Goal: Browse casually

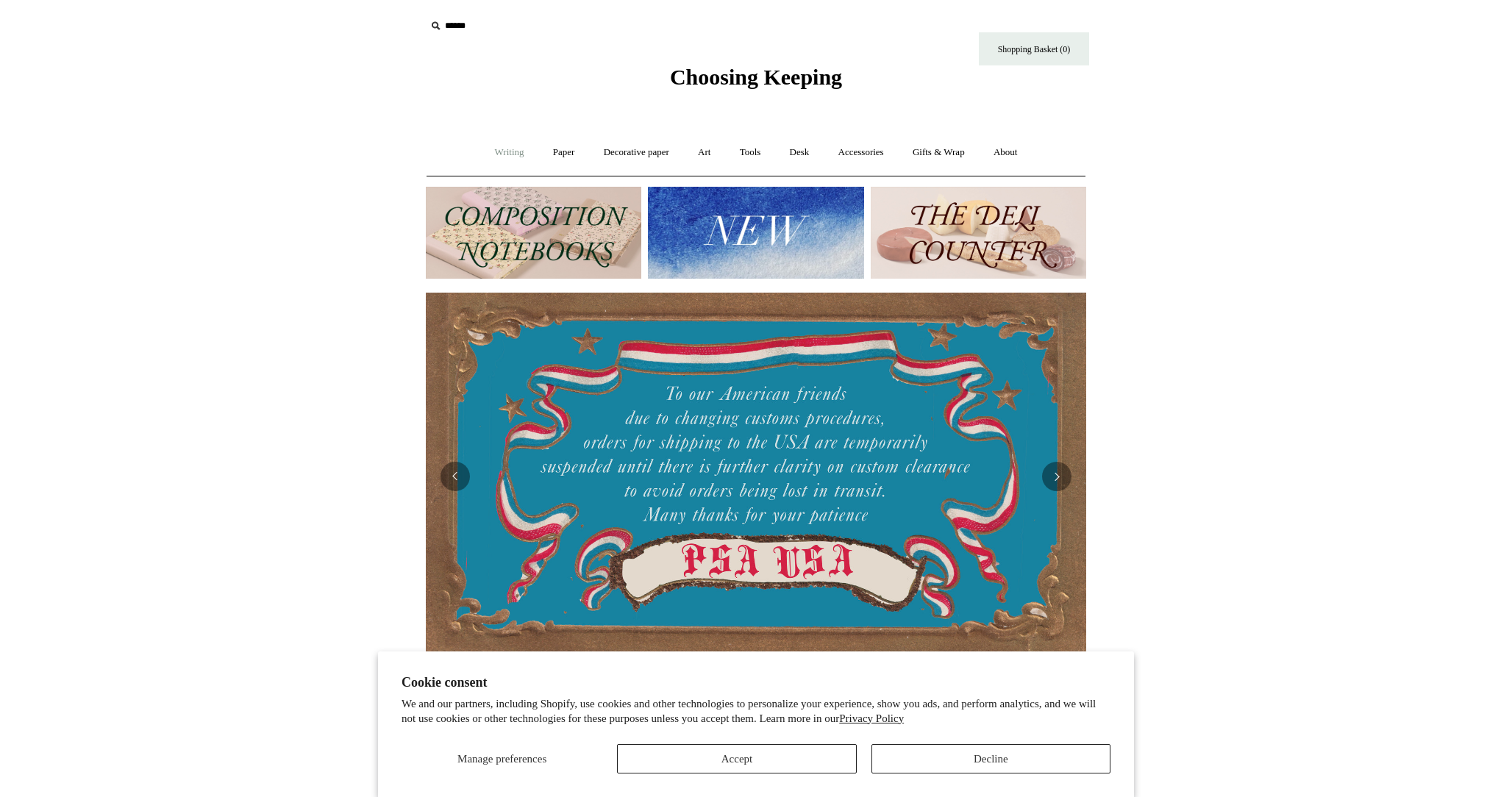
click at [511, 149] on link "Writing +" at bounding box center [509, 153] width 56 height 39
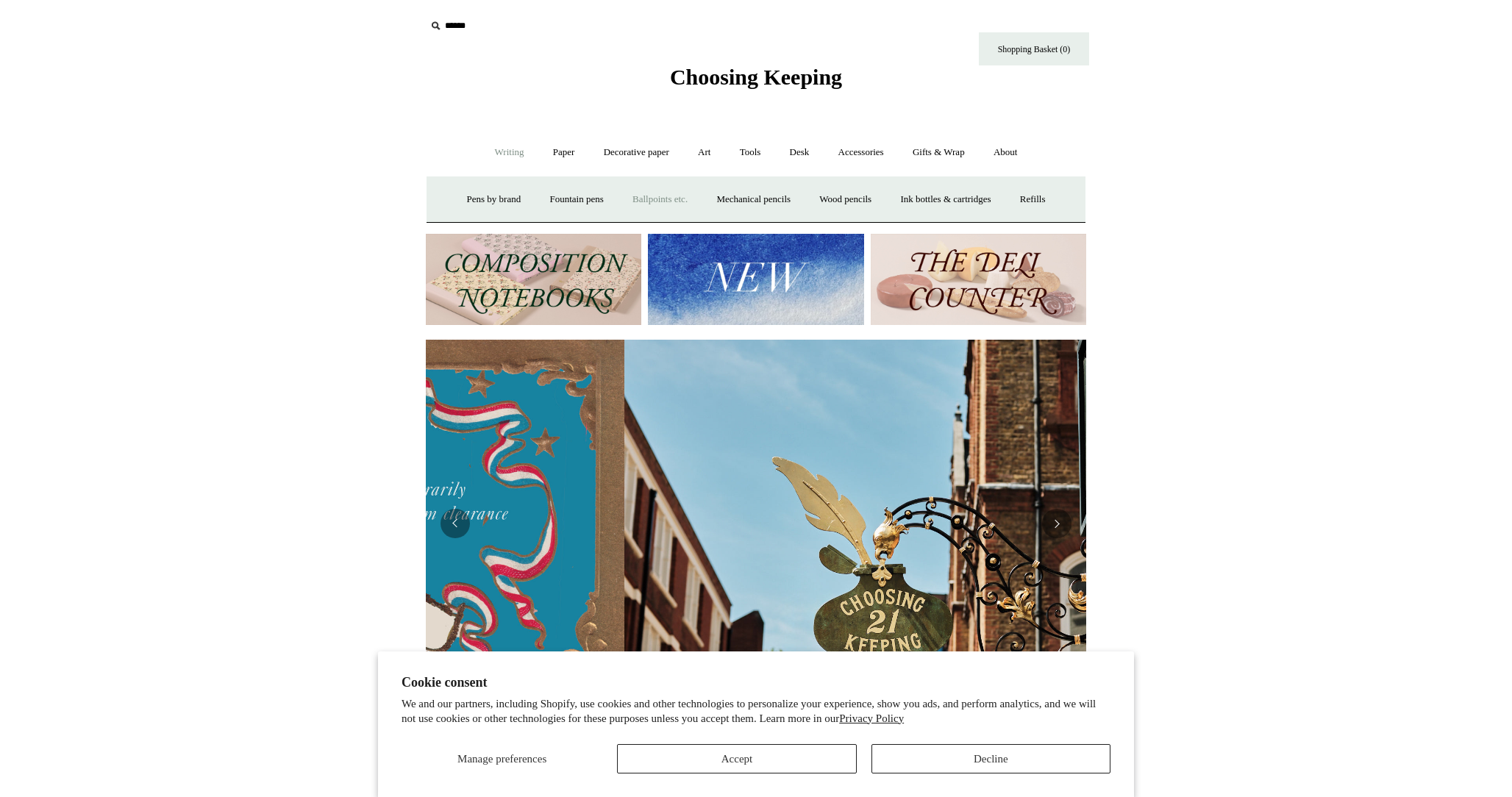
scroll to position [0, 660]
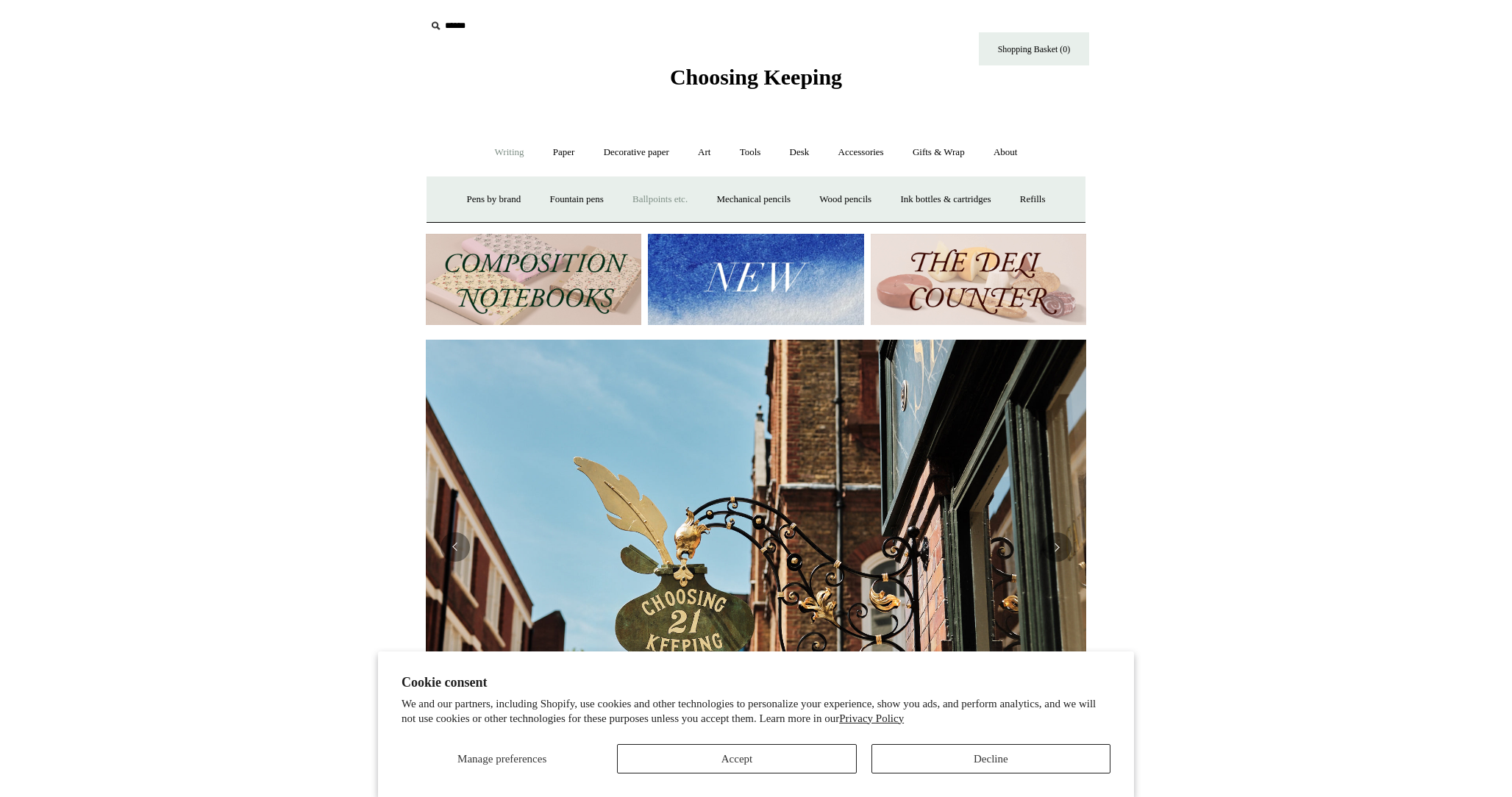
click at [673, 198] on link "Ballpoints etc. +" at bounding box center [659, 200] width 81 height 39
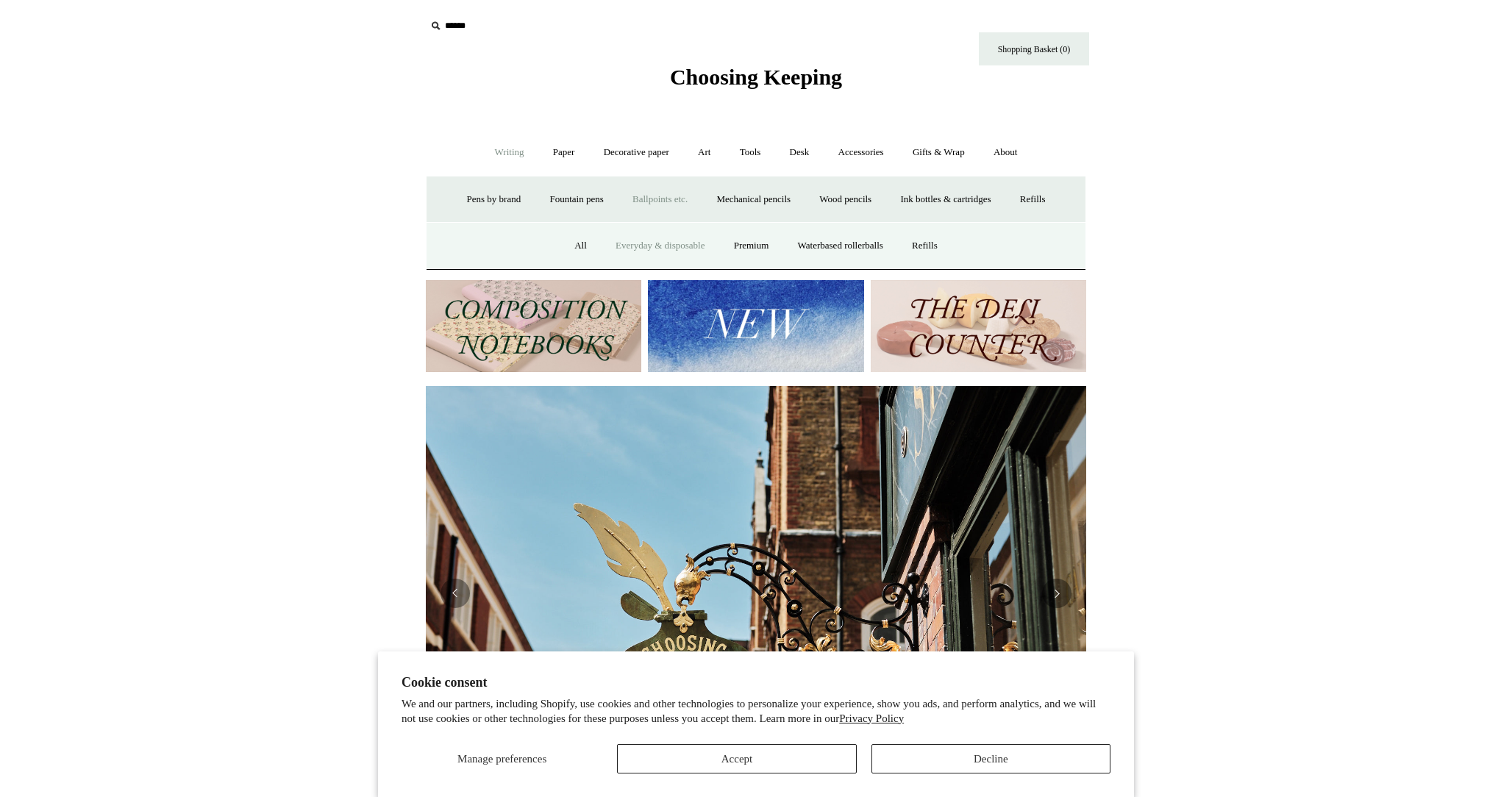
click at [638, 247] on link "Everyday & disposable" at bounding box center [660, 246] width 115 height 39
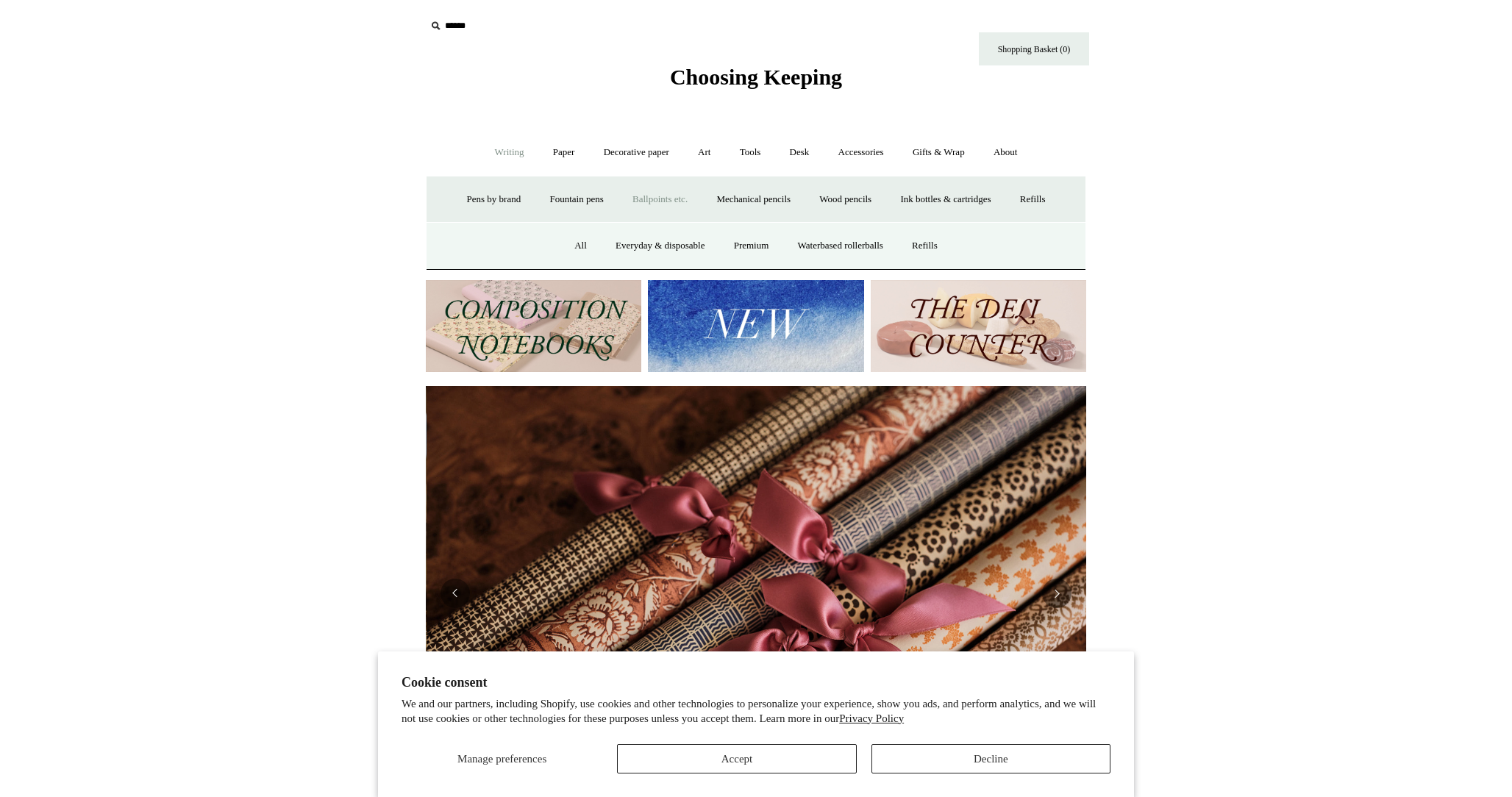
scroll to position [0, 1320]
click at [770, 202] on link "Mechanical pencils +" at bounding box center [753, 200] width 101 height 39
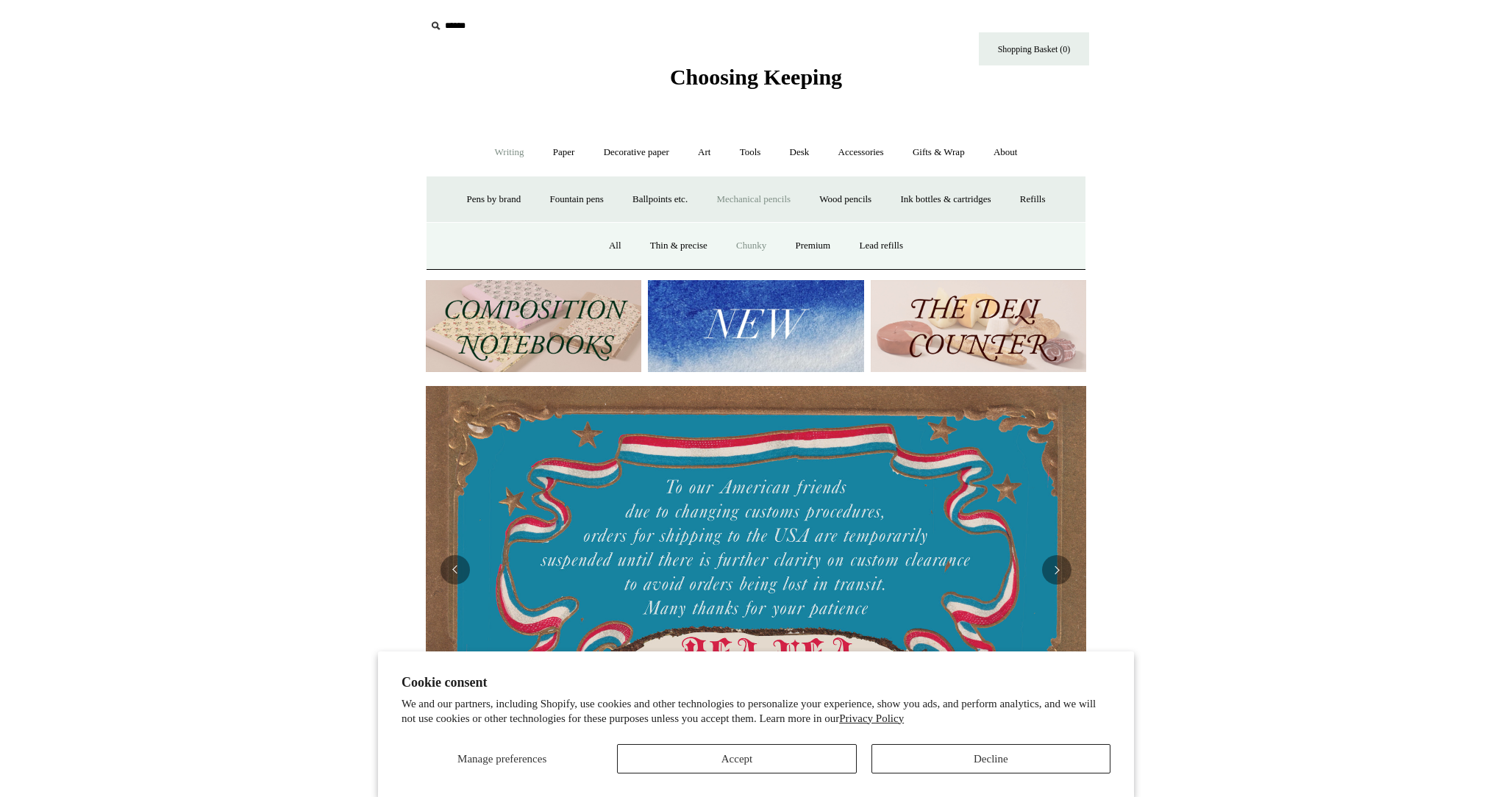
scroll to position [0, 0]
click at [604, 247] on link "All" at bounding box center [615, 246] width 39 height 39
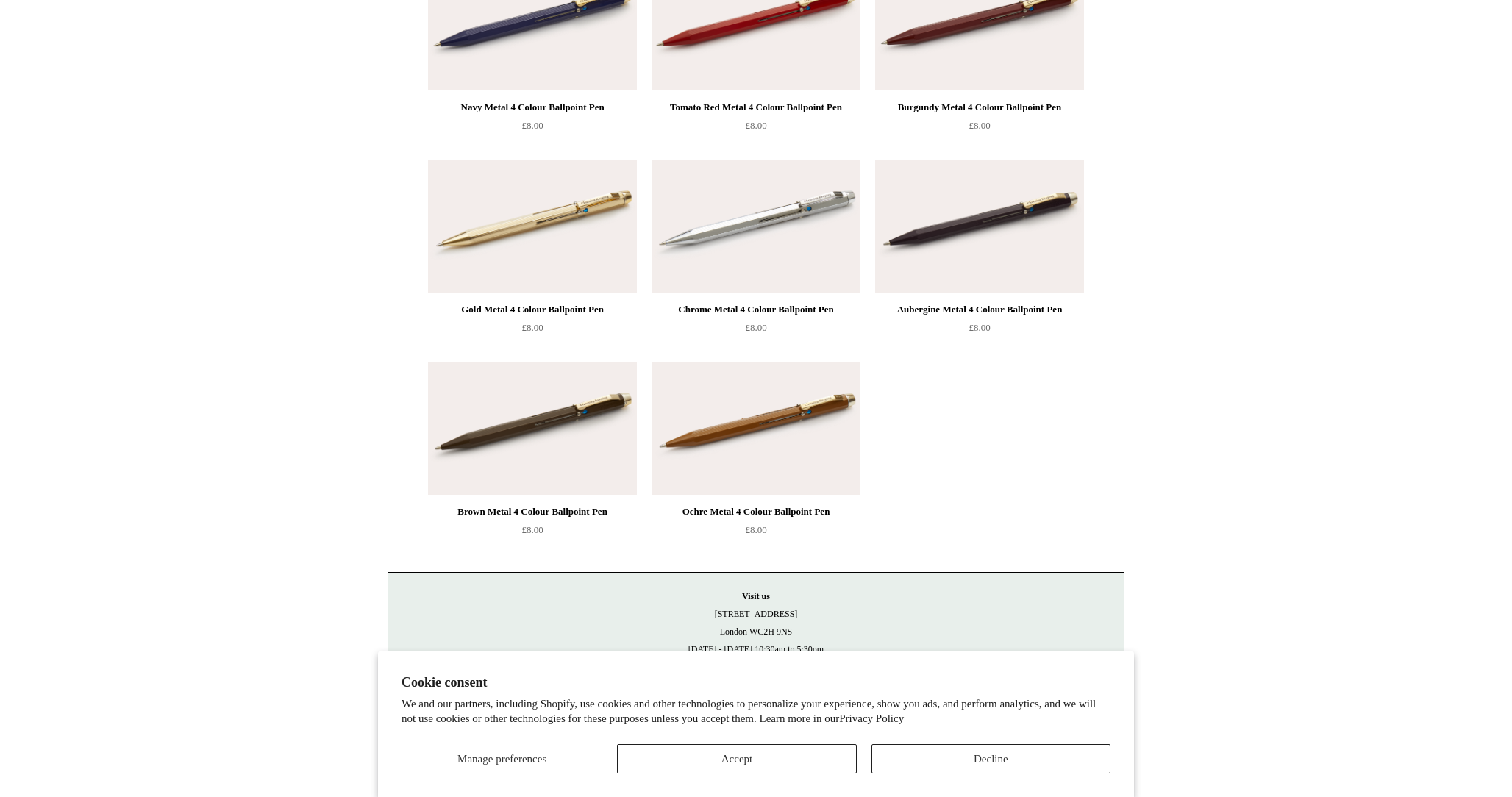
scroll to position [1250, 0]
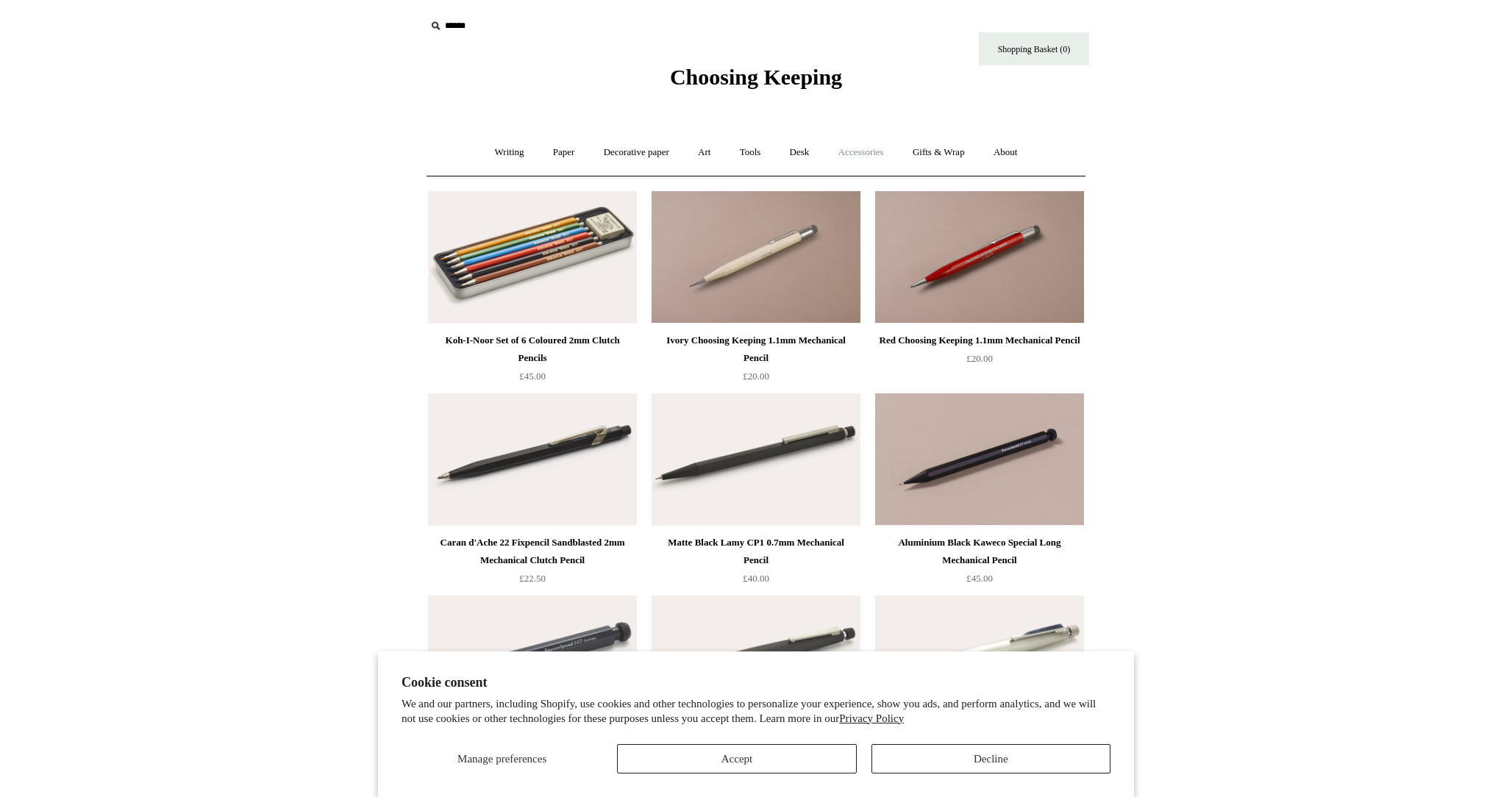
click at [864, 152] on link "Accessories +" at bounding box center [860, 153] width 72 height 39
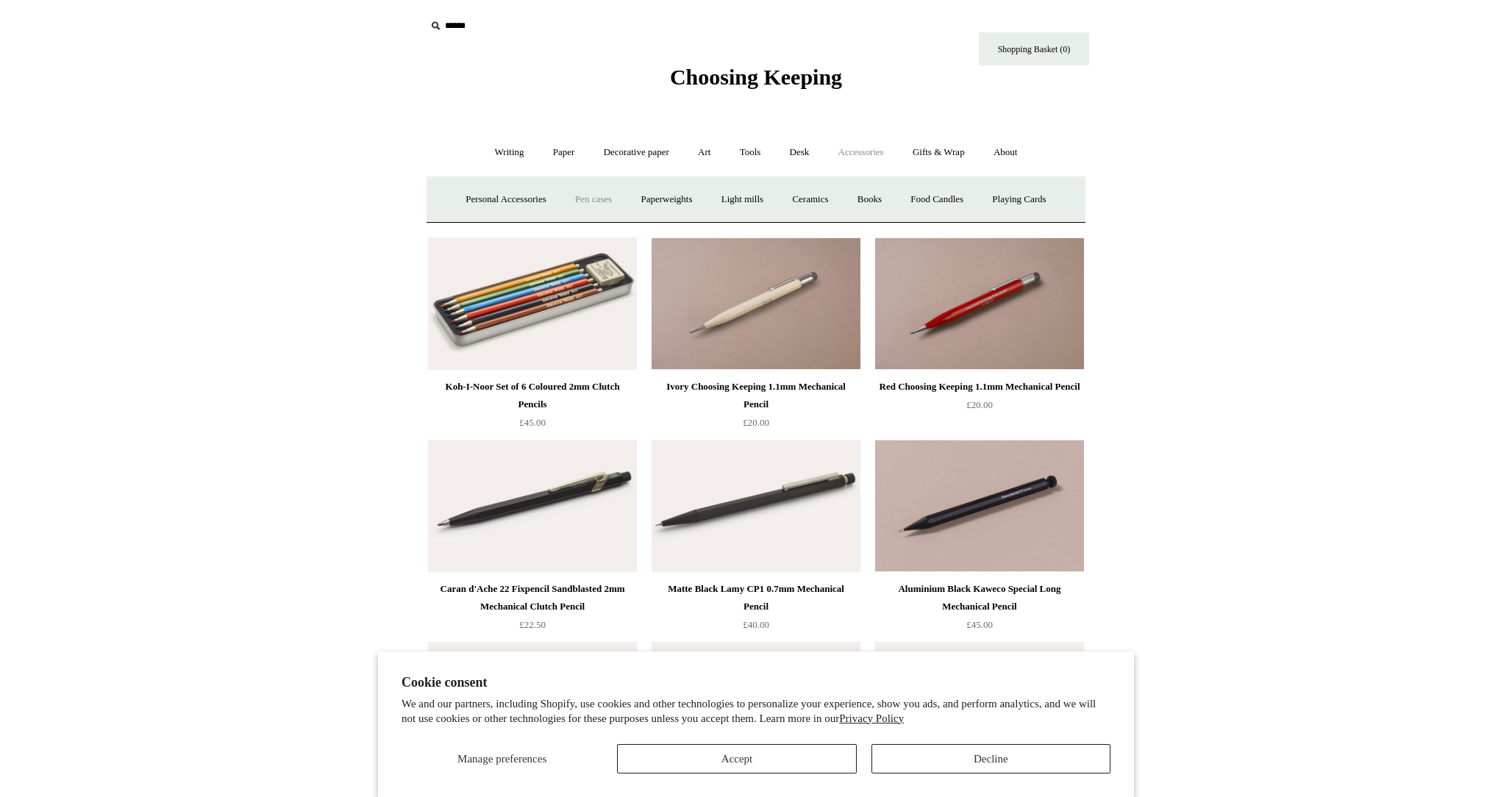
click at [582, 201] on link "Pen cases" at bounding box center [593, 200] width 64 height 39
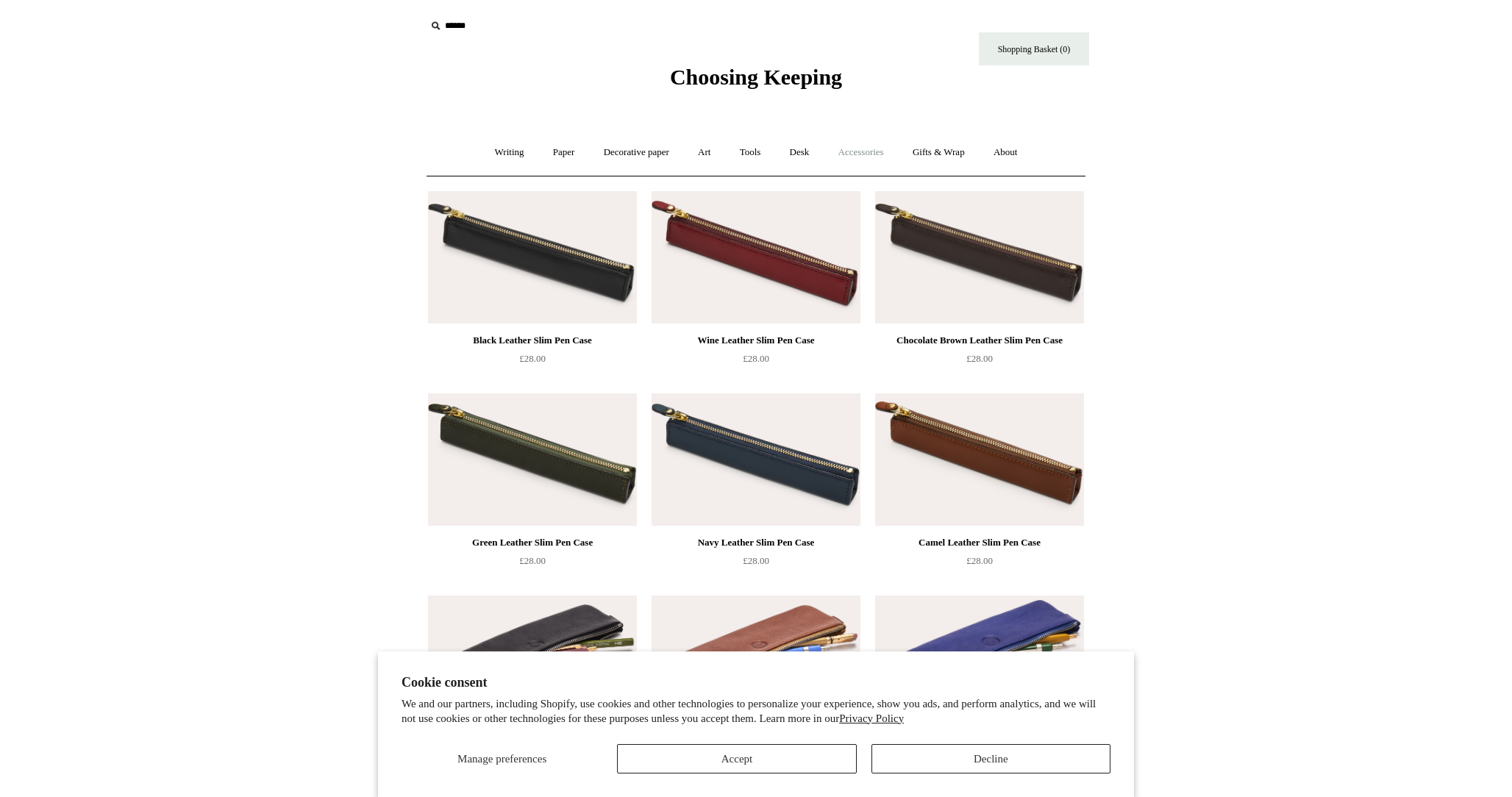
click at [852, 157] on link "Accessories +" at bounding box center [860, 153] width 72 height 39
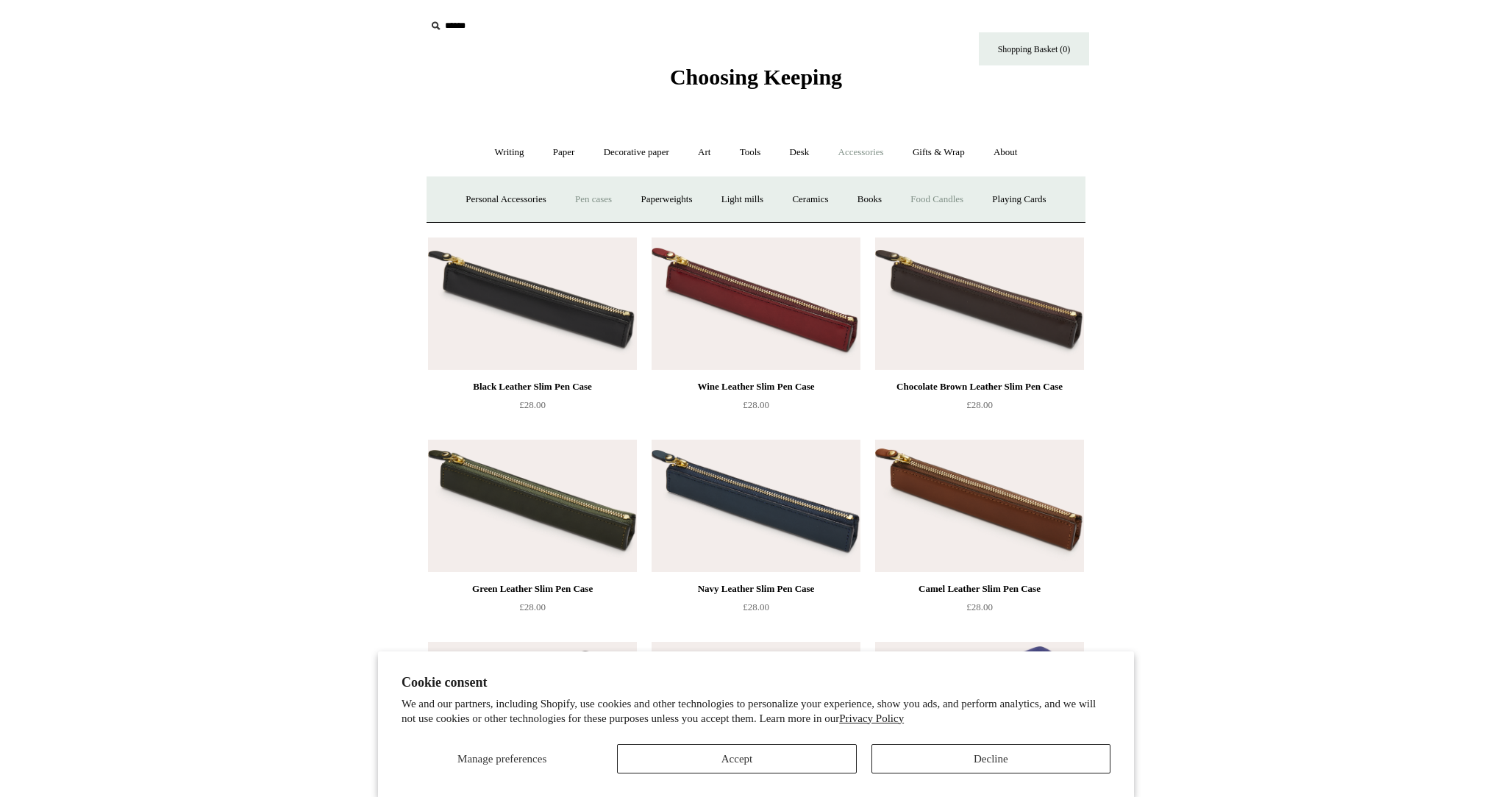
click at [957, 199] on link "Food Candles" at bounding box center [937, 200] width 80 height 39
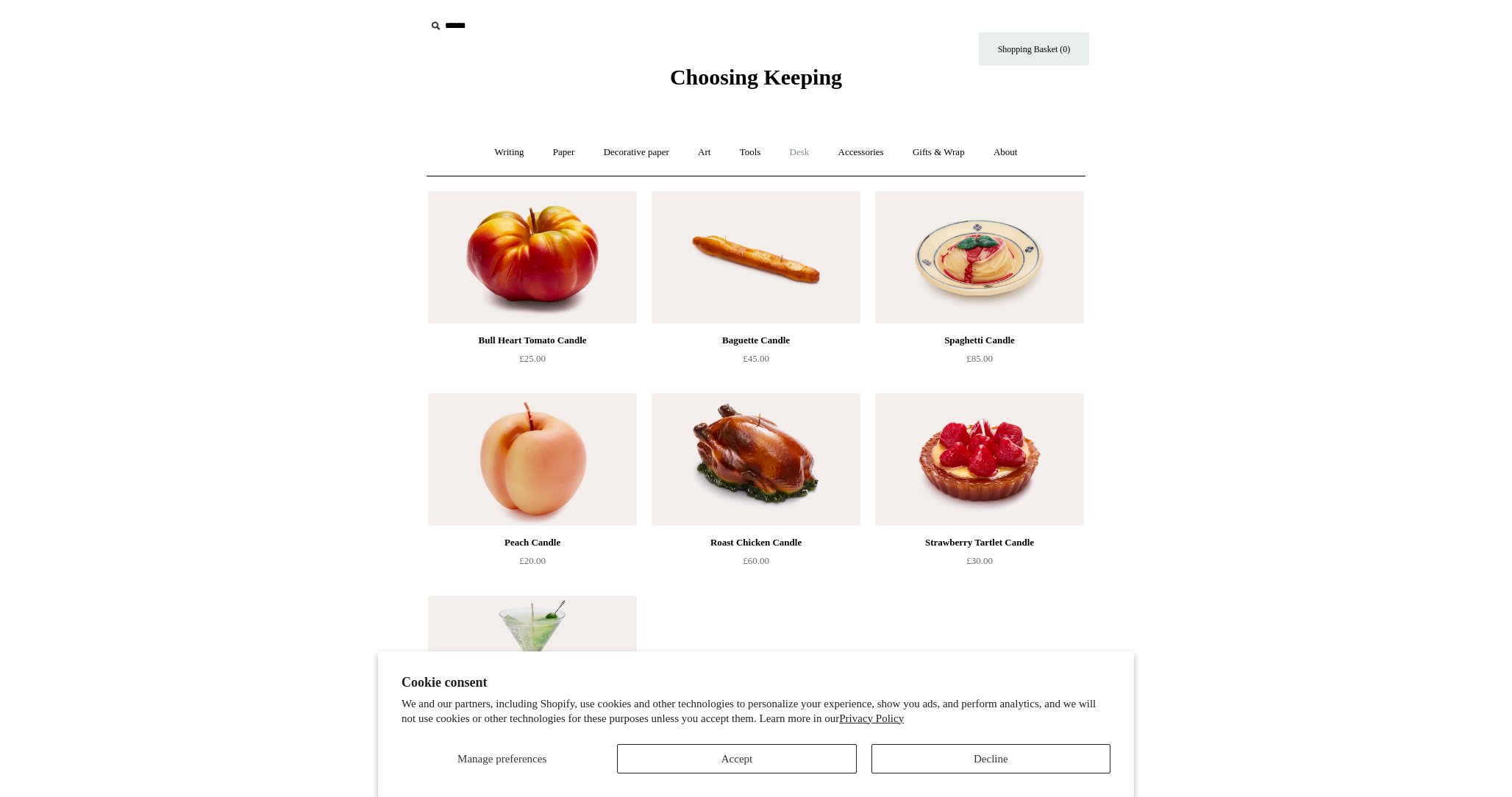
click at [806, 154] on link "Desk +" at bounding box center [799, 153] width 47 height 39
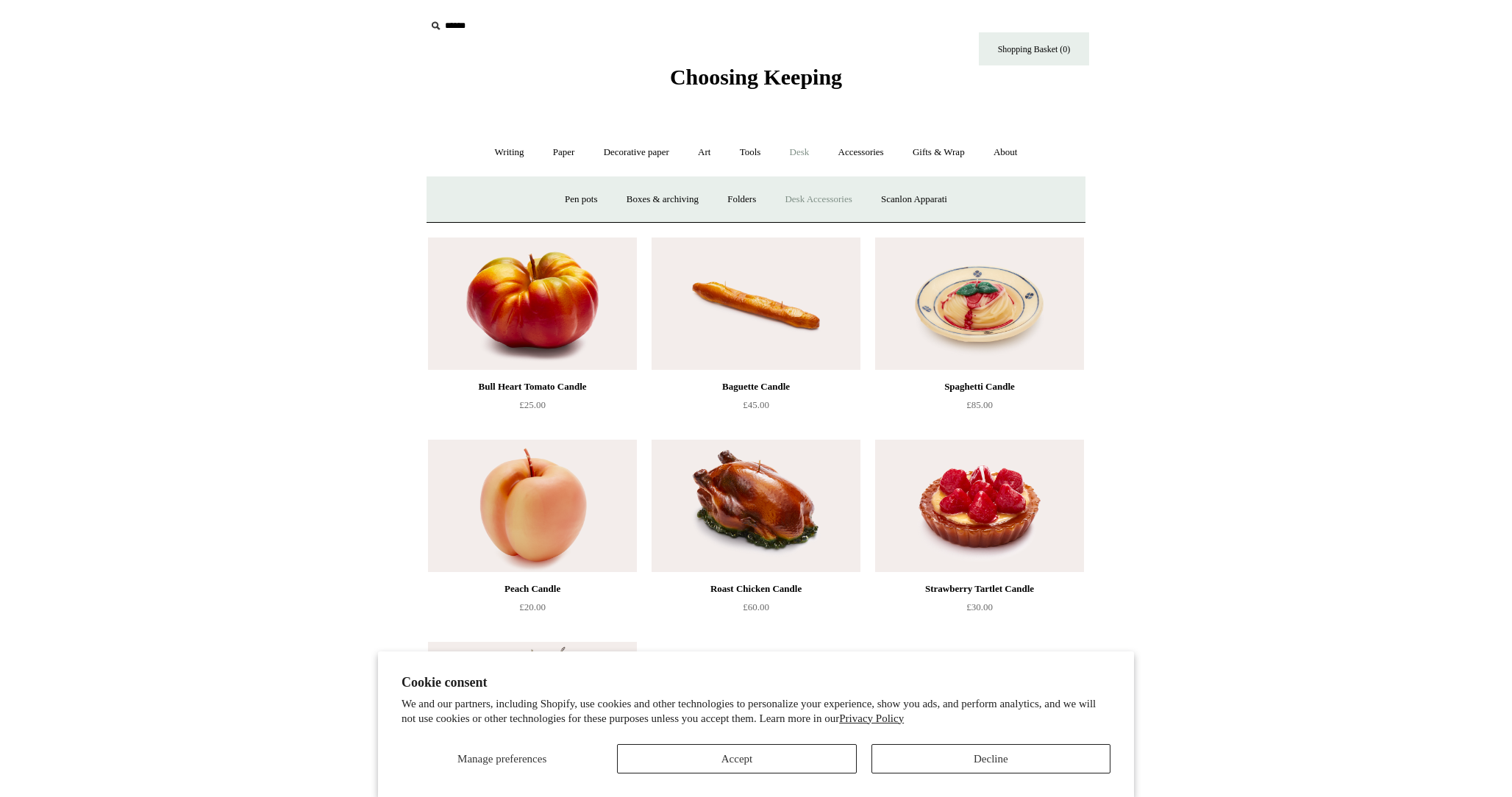
click at [819, 202] on link "Desk Accessories" at bounding box center [818, 200] width 93 height 39
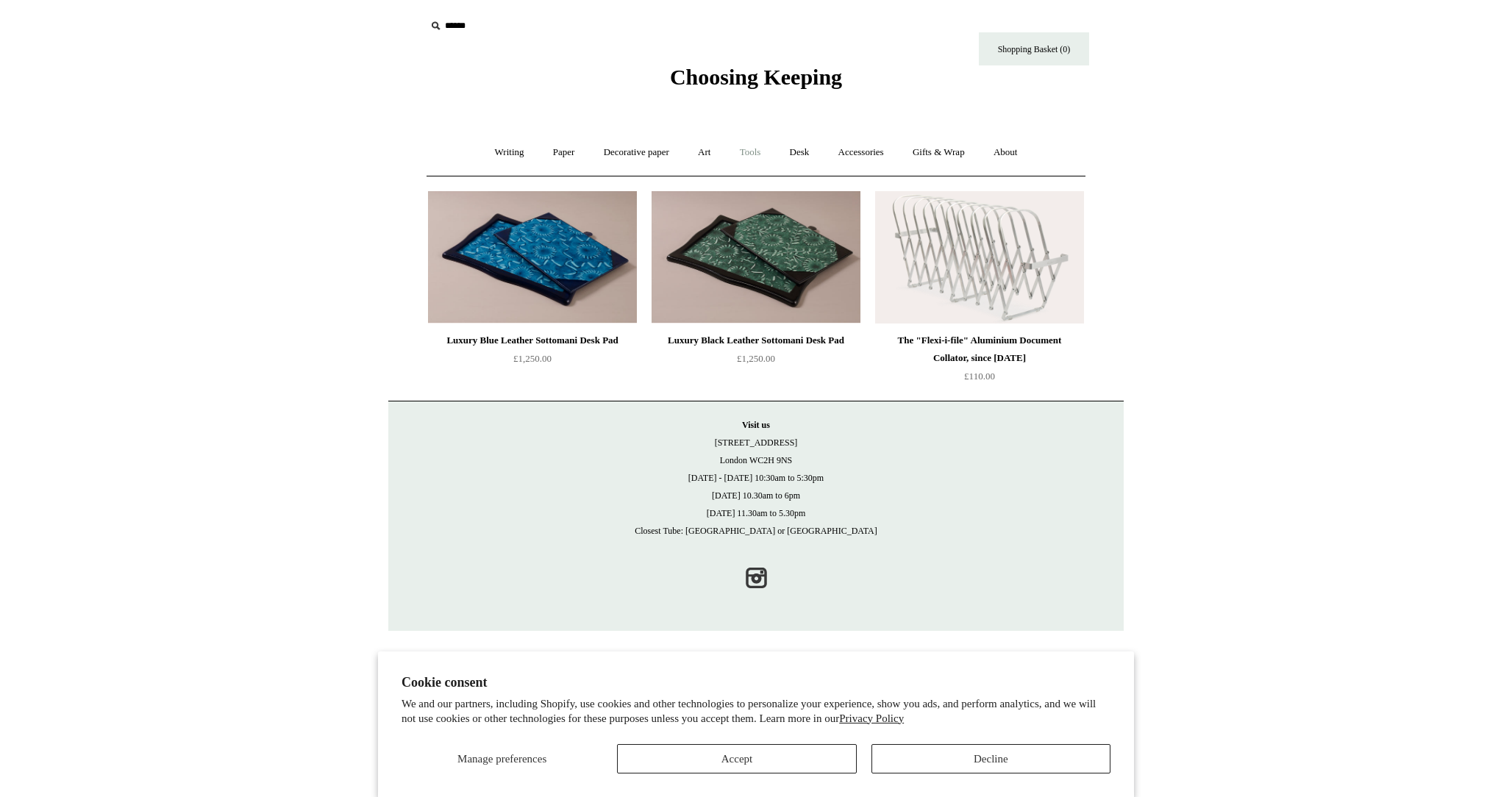
click at [751, 148] on link "Tools +" at bounding box center [750, 153] width 47 height 39
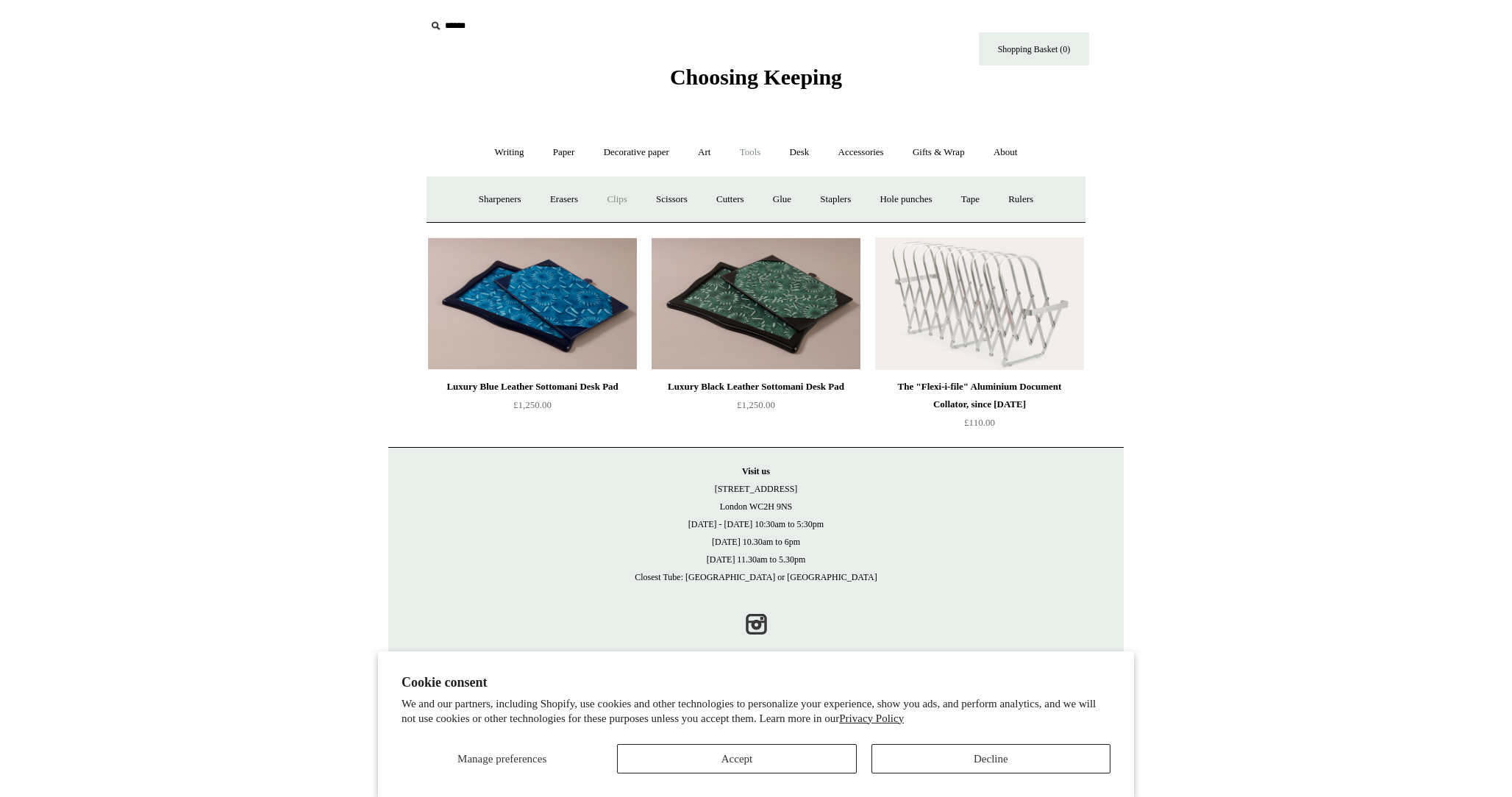
click at [612, 209] on link "Clips +" at bounding box center [616, 200] width 47 height 39
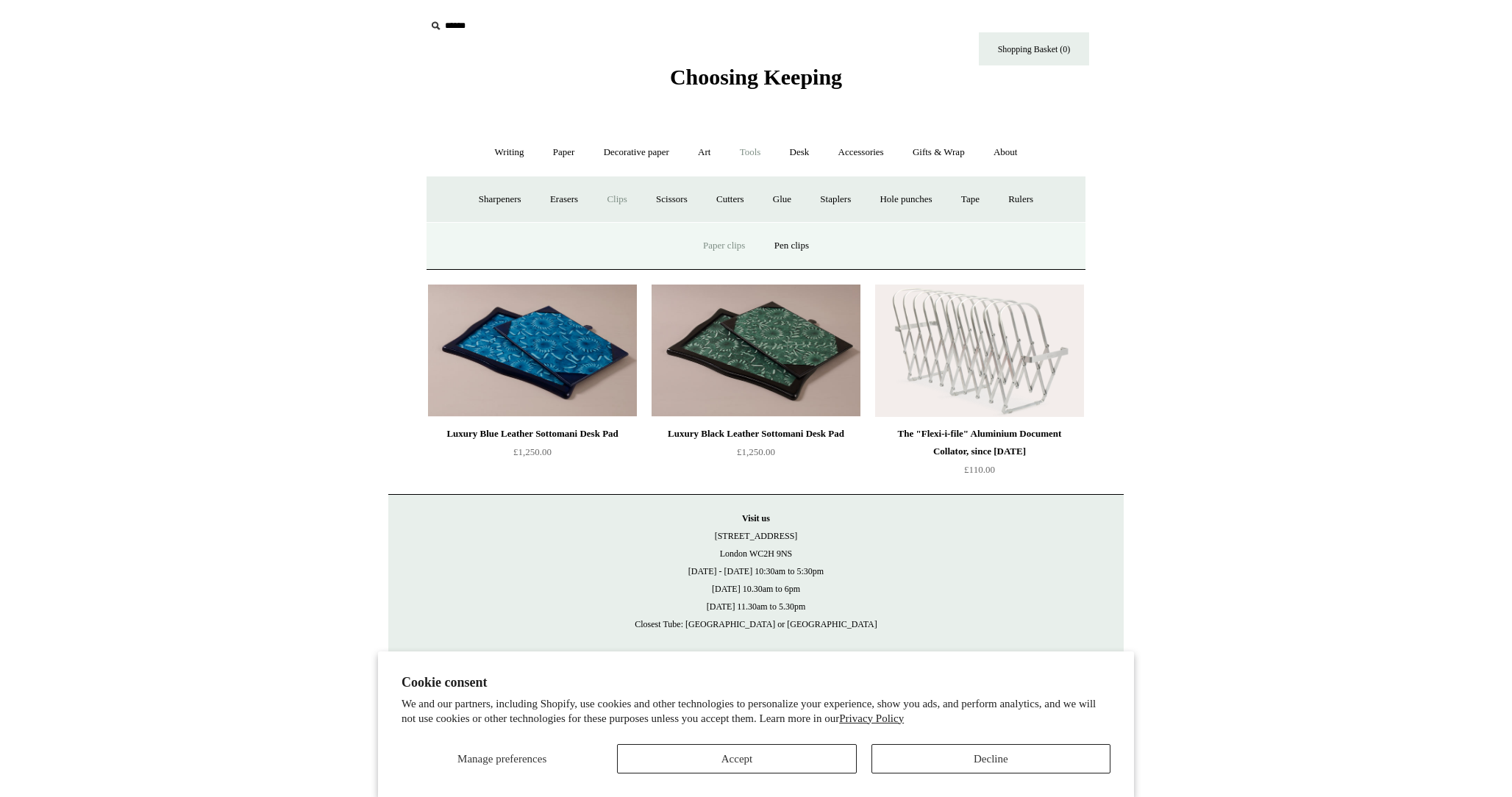
click at [735, 245] on link "Paper clips" at bounding box center [724, 246] width 69 height 39
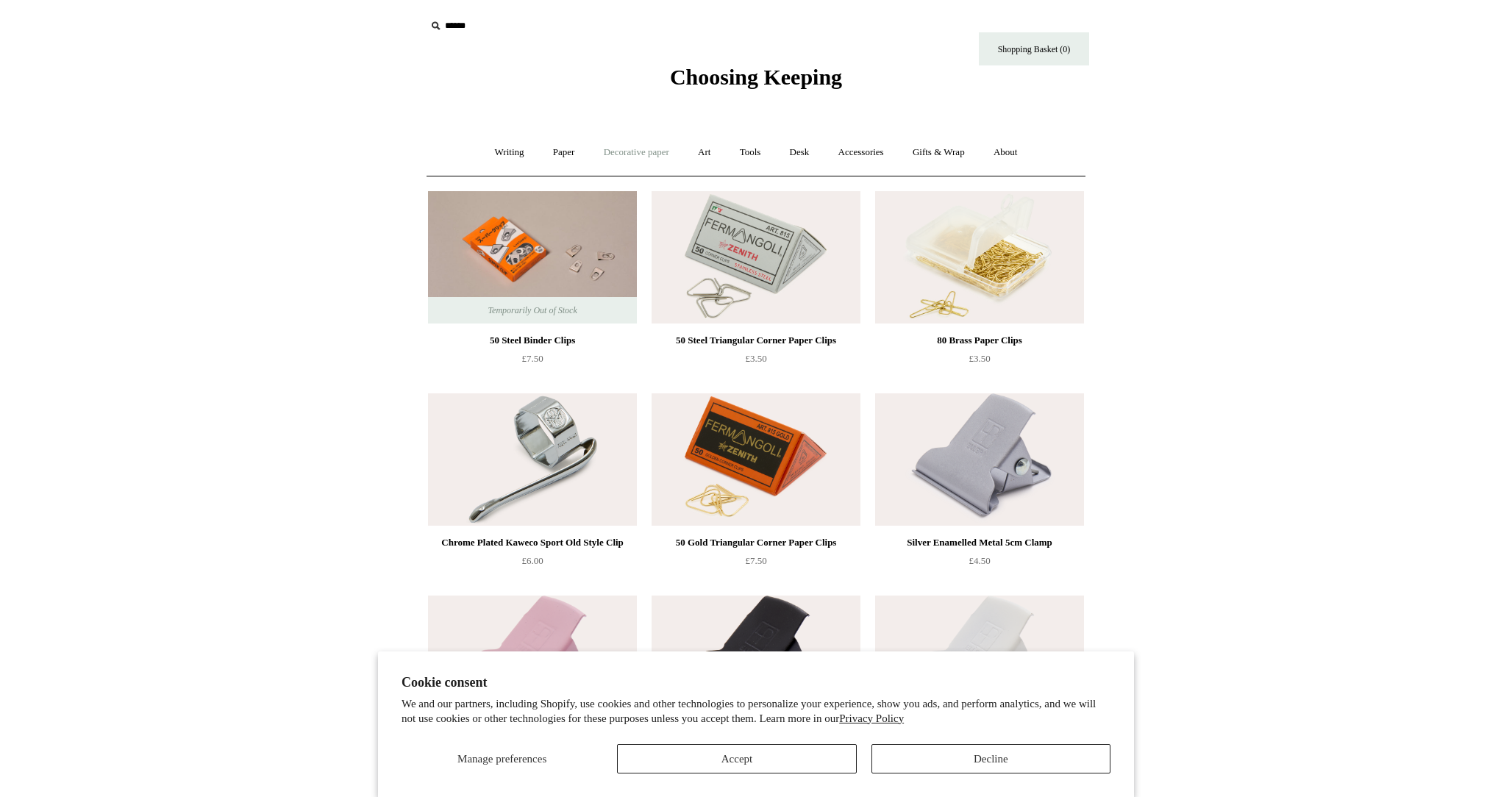
click at [643, 163] on link "Decorative paper +" at bounding box center [636, 153] width 92 height 39
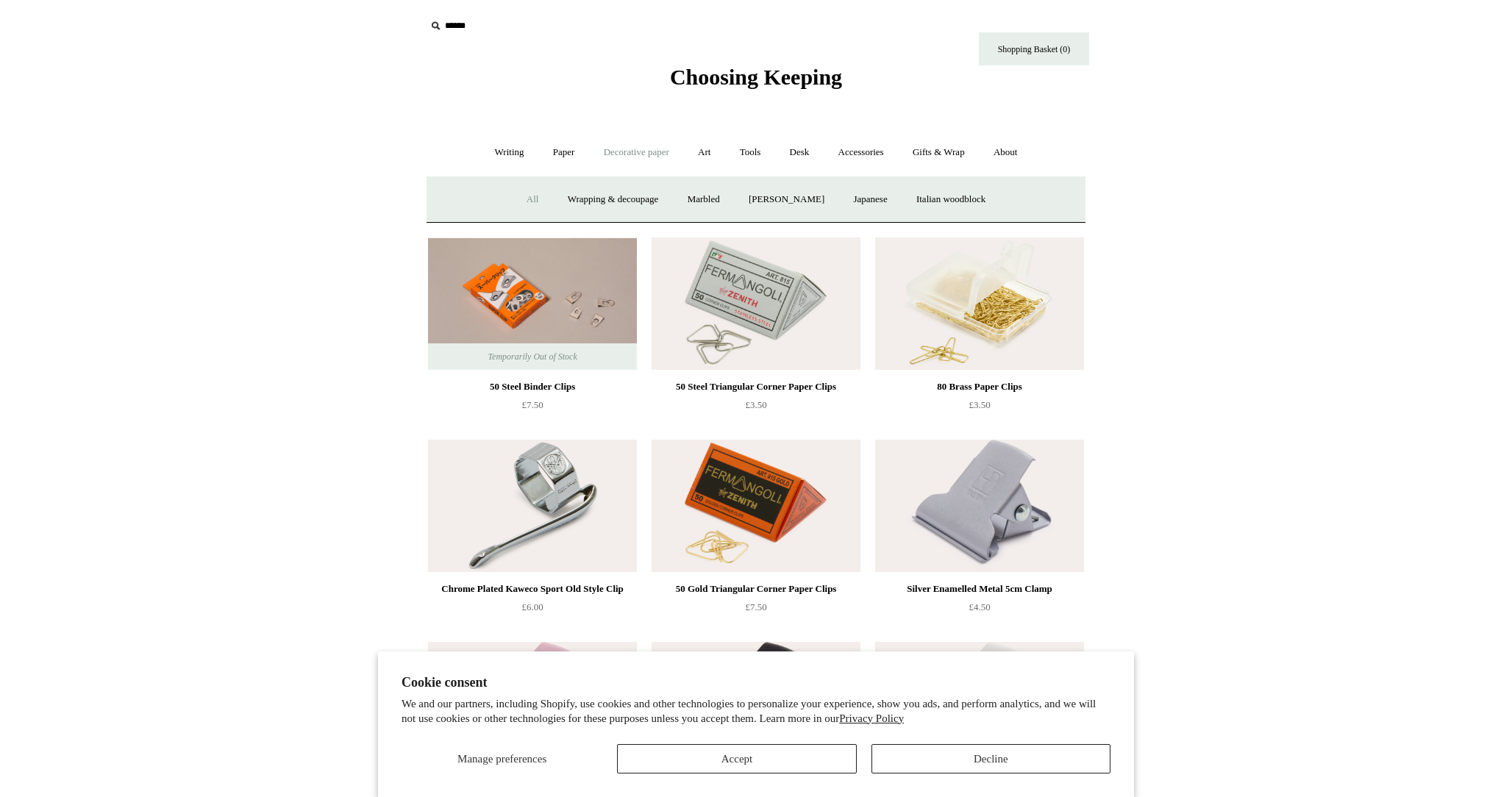
click at [520, 205] on link "All" at bounding box center [533, 200] width 39 height 39
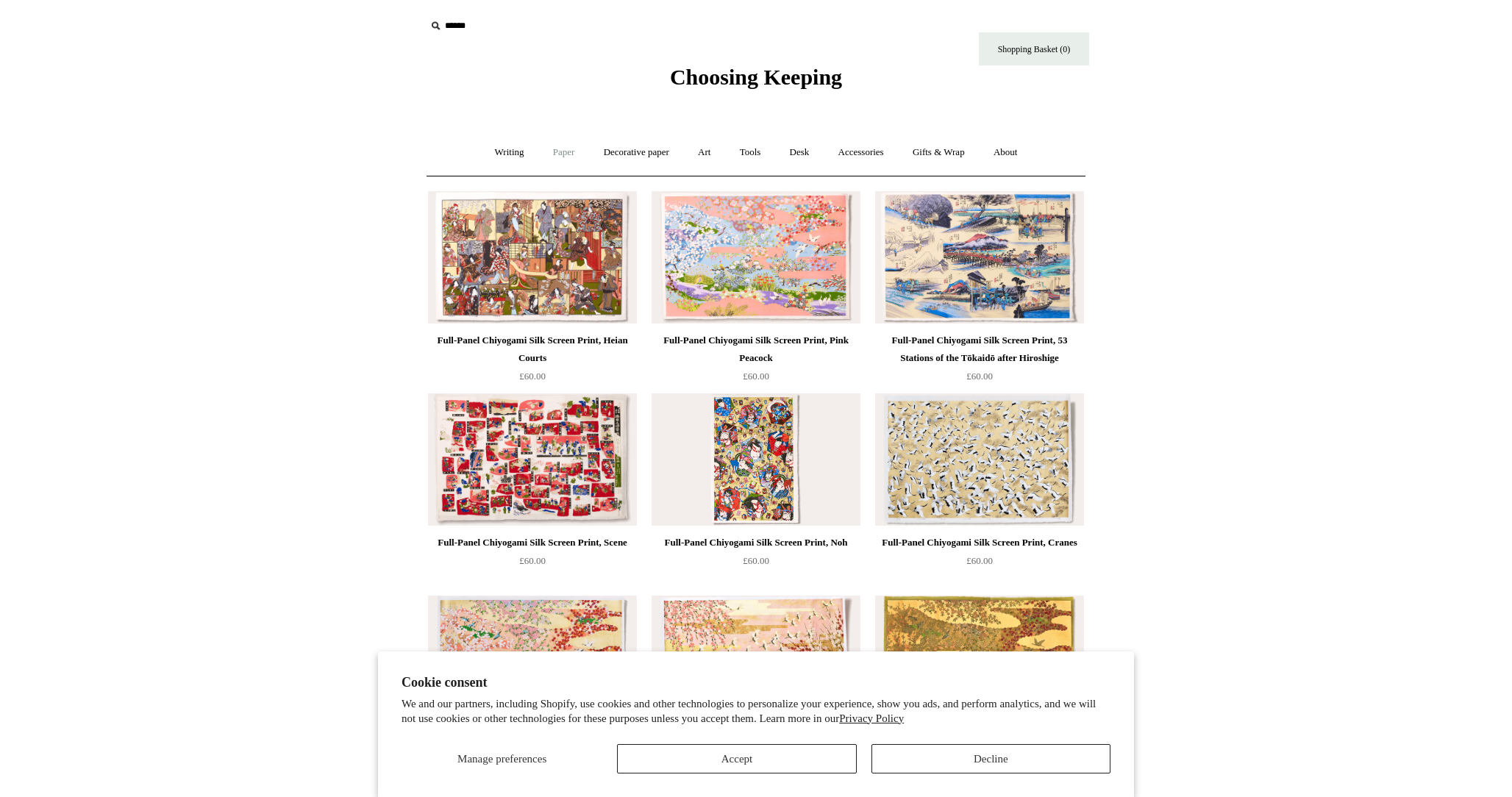
click at [564, 151] on link "Paper +" at bounding box center [564, 153] width 48 height 39
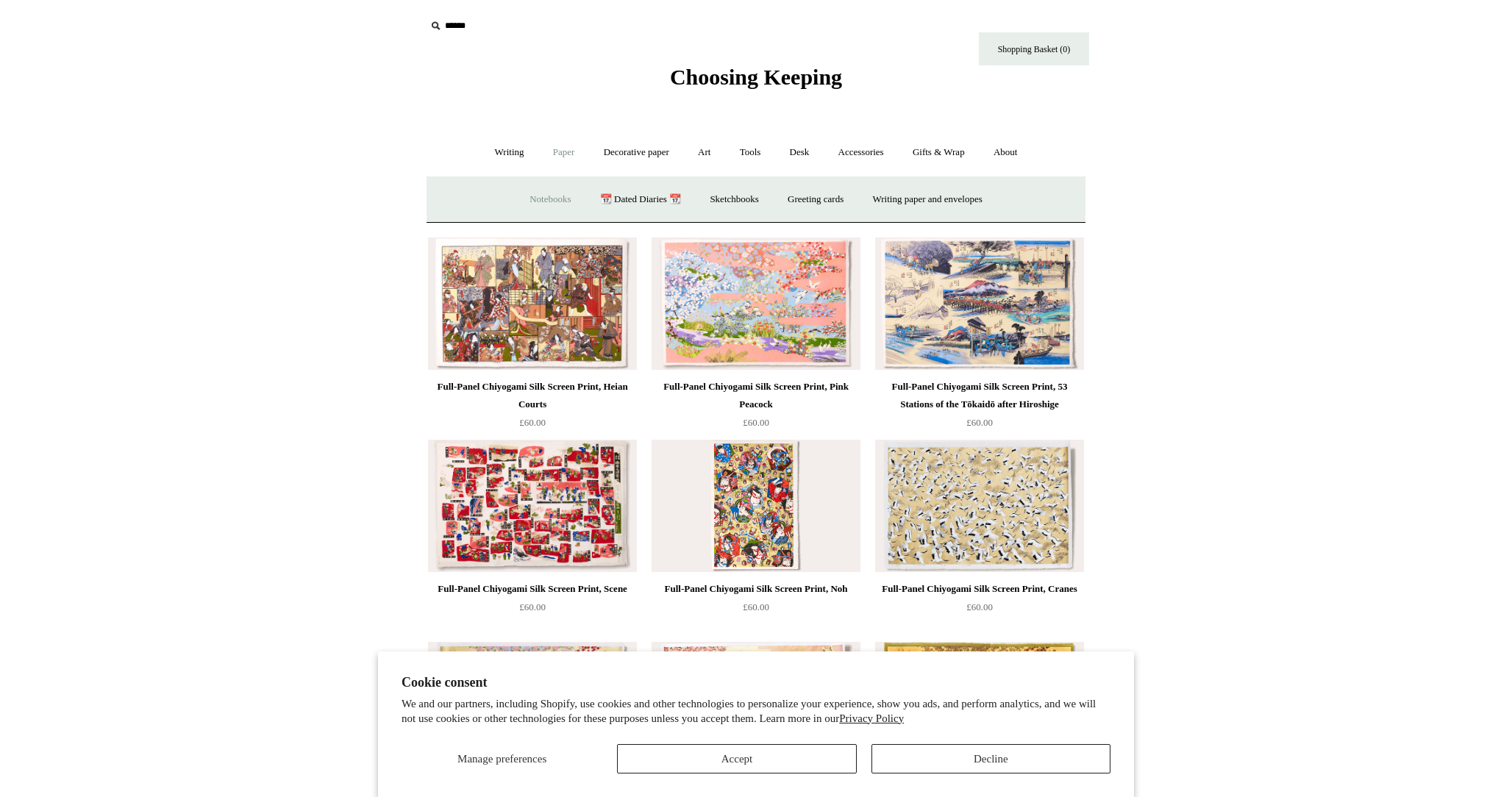
click at [553, 197] on link "Notebooks +" at bounding box center [550, 200] width 68 height 39
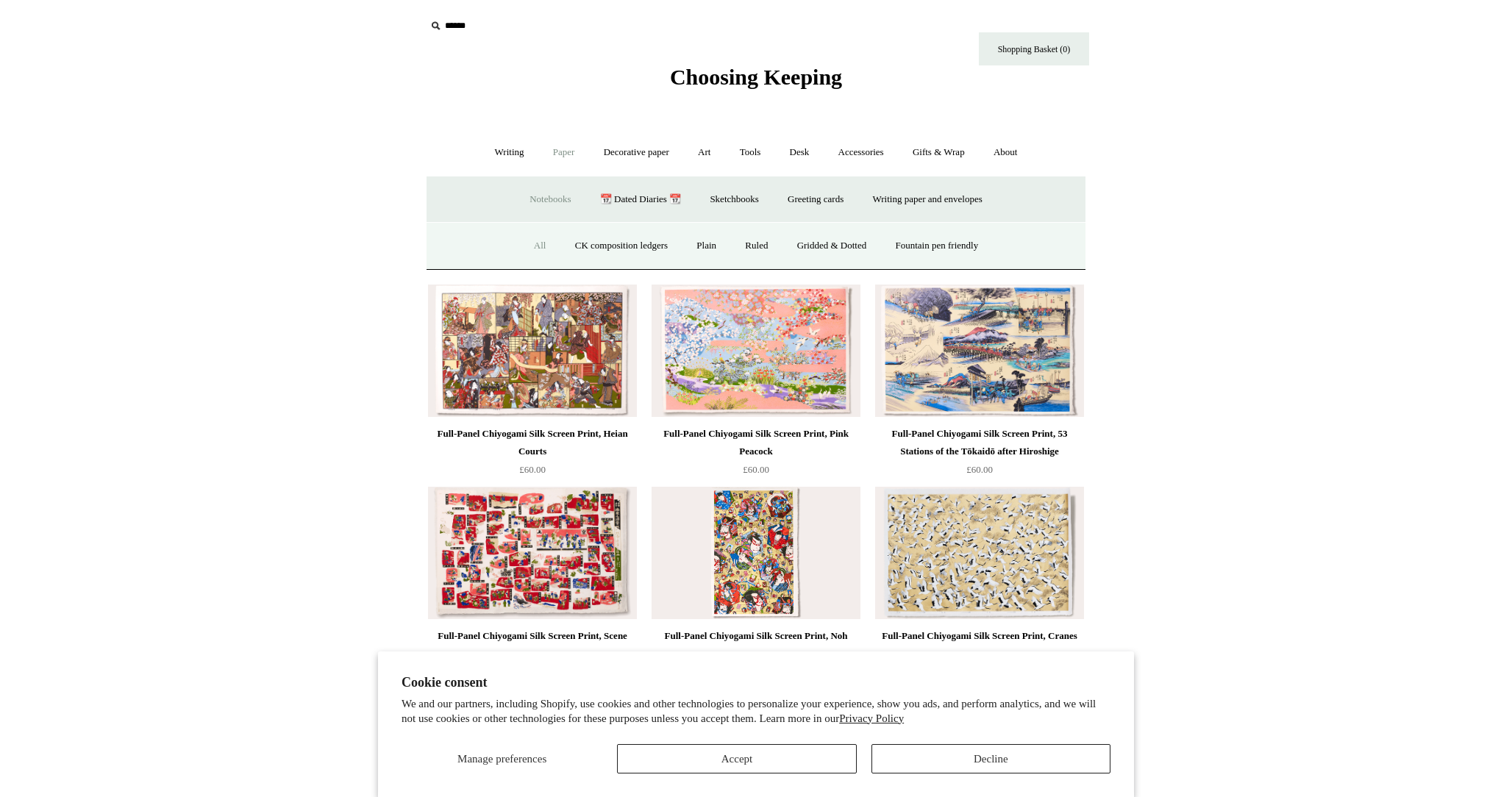
click at [526, 243] on link "All" at bounding box center [540, 246] width 39 height 39
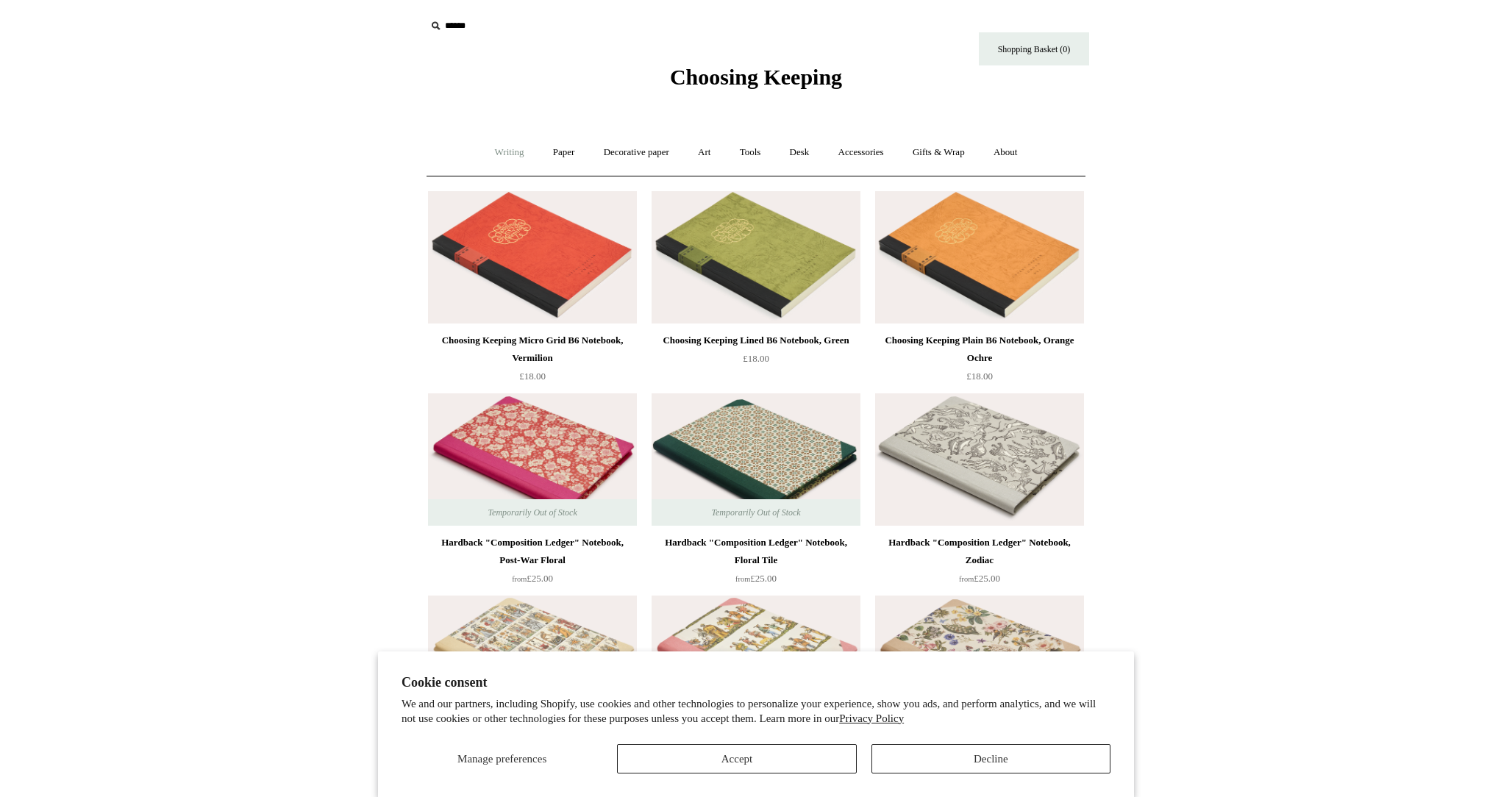
click at [494, 158] on link "Writing +" at bounding box center [509, 153] width 56 height 39
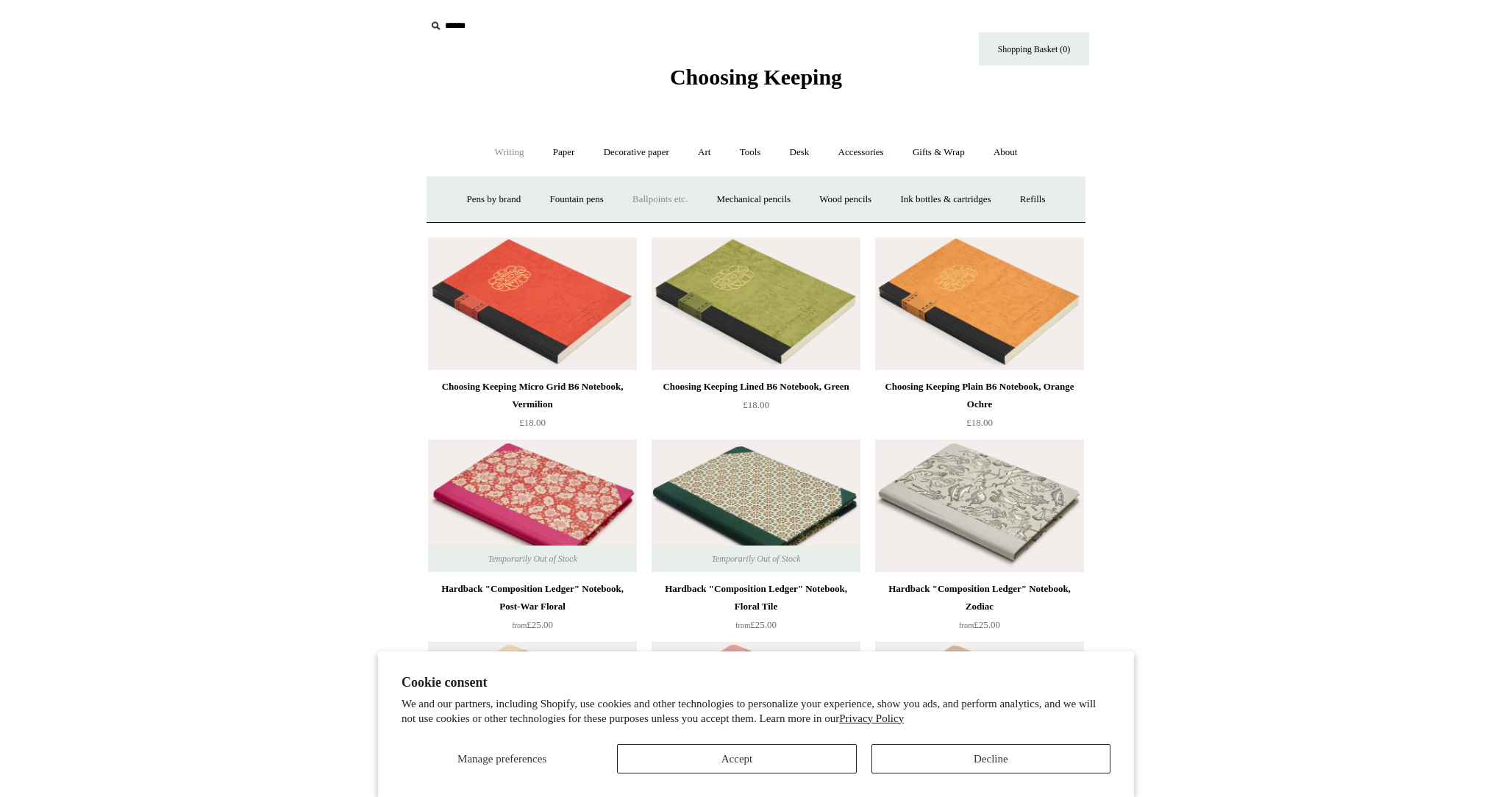
click at [637, 202] on link "Ballpoints etc. +" at bounding box center [659, 200] width 81 height 39
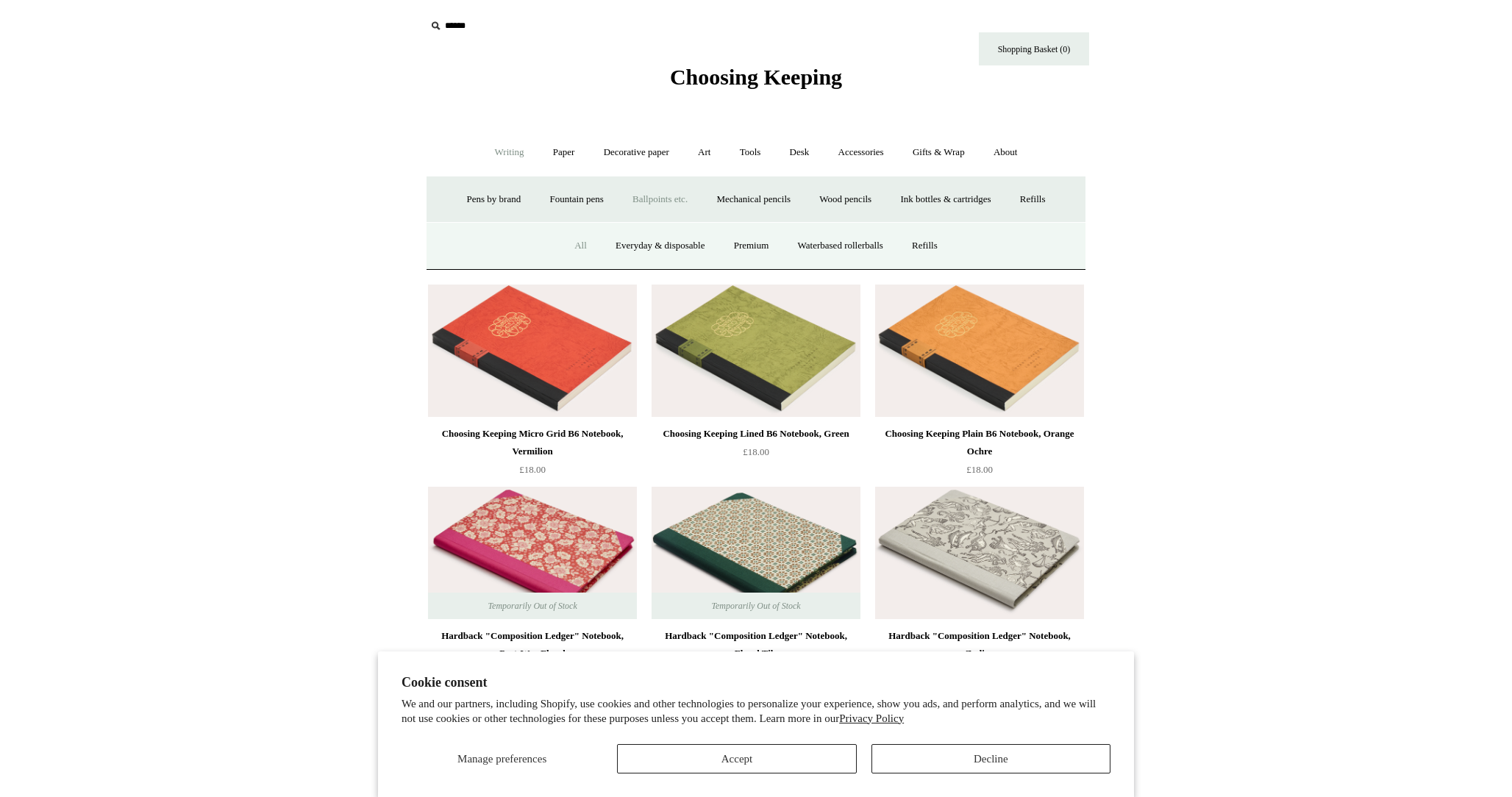
click at [571, 248] on link "All" at bounding box center [581, 246] width 39 height 39
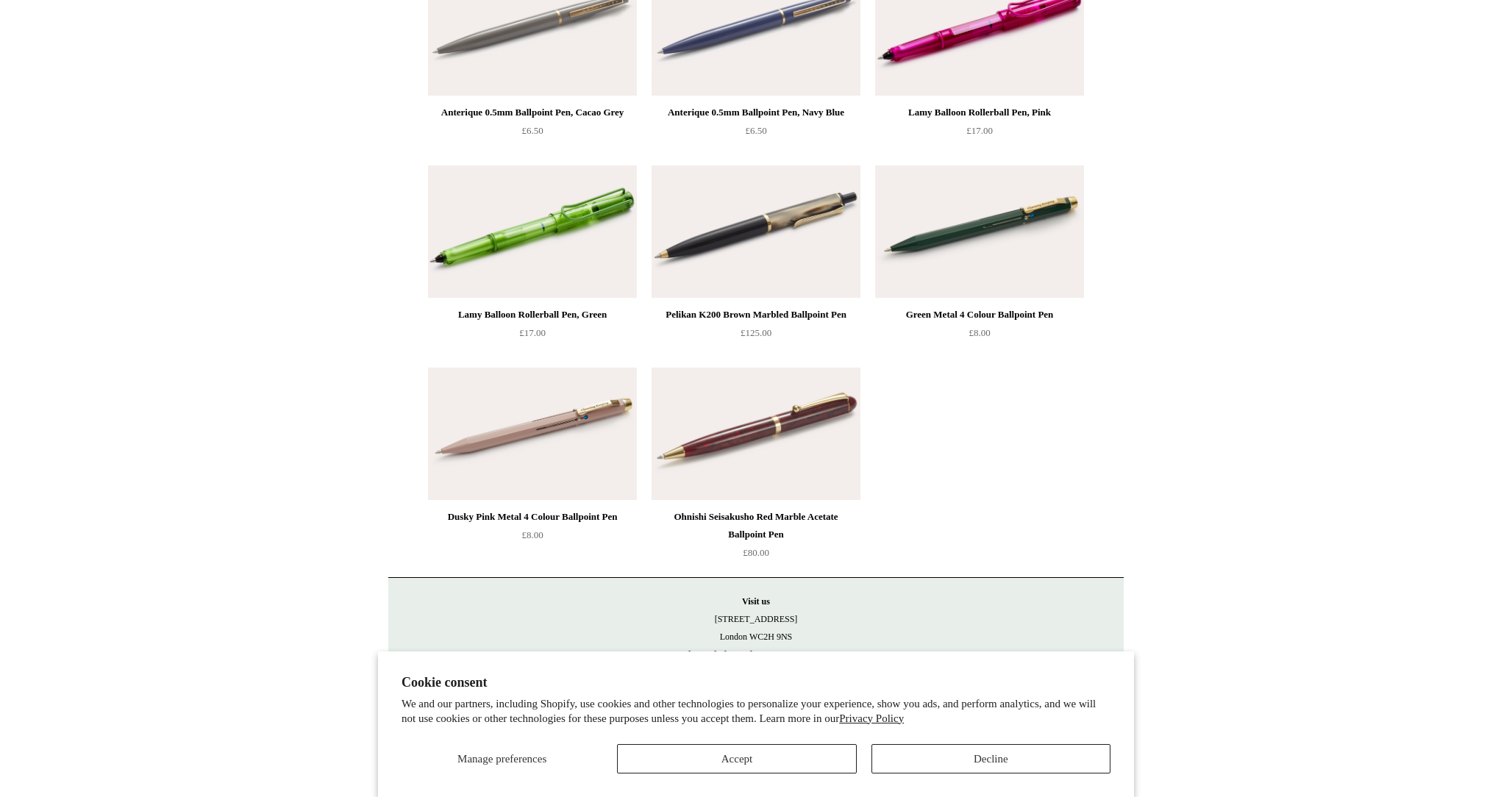
scroll to position [6711, 0]
